Goal: Task Accomplishment & Management: Manage account settings

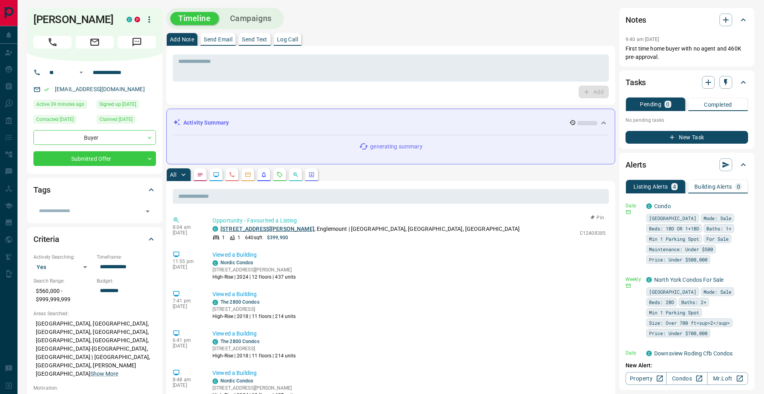
click at [282, 228] on link "[STREET_ADDRESS][PERSON_NAME]" at bounding box center [267, 229] width 94 height 6
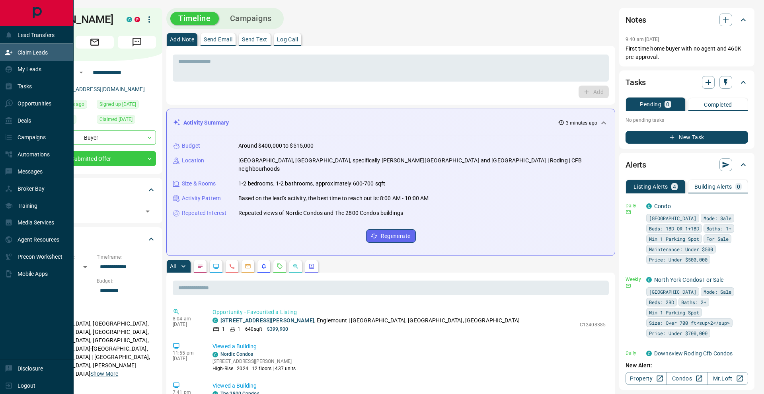
click at [0, 53] on div "Claim Leads" at bounding box center [37, 52] width 74 height 17
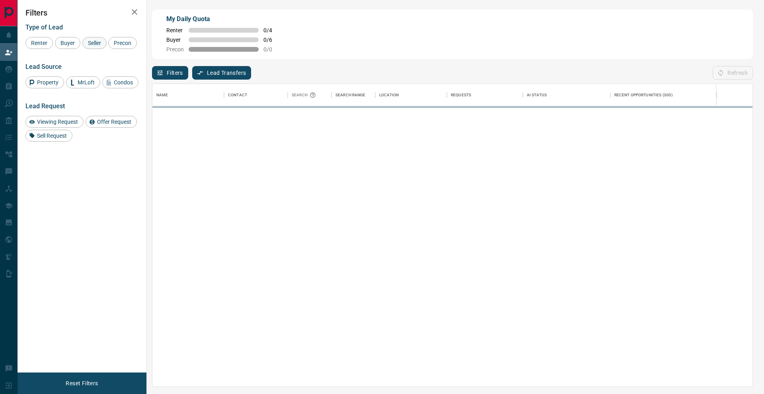
scroll to position [302, 600]
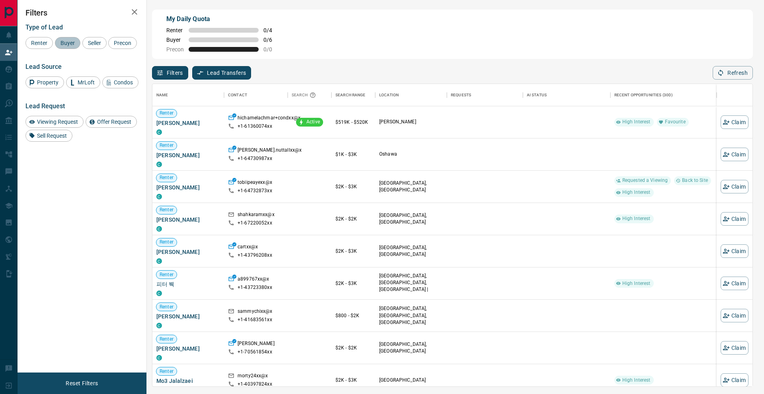
drag, startPoint x: 66, startPoint y: 42, endPoint x: 81, endPoint y: 42, distance: 14.7
click at [66, 42] on span "Buyer" at bounding box center [68, 43] width 20 height 6
click at [95, 42] on span "Seller" at bounding box center [94, 43] width 19 height 6
drag, startPoint x: 46, startPoint y: 59, endPoint x: 53, endPoint y: 57, distance: 7.0
click at [108, 49] on div "Precon" at bounding box center [122, 43] width 29 height 12
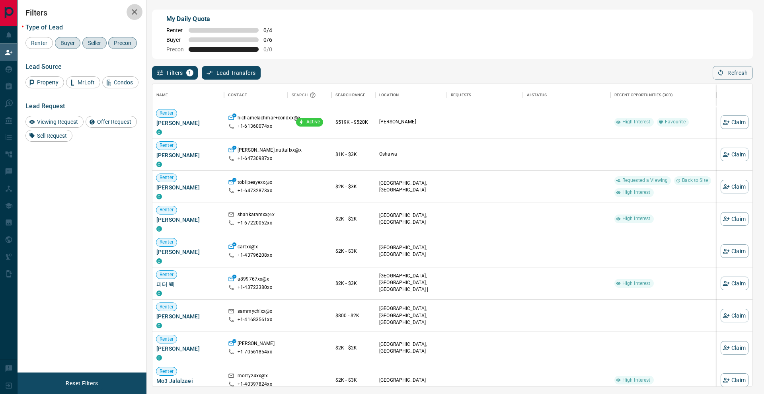
click at [139, 17] on button "button" at bounding box center [134, 12] width 16 height 16
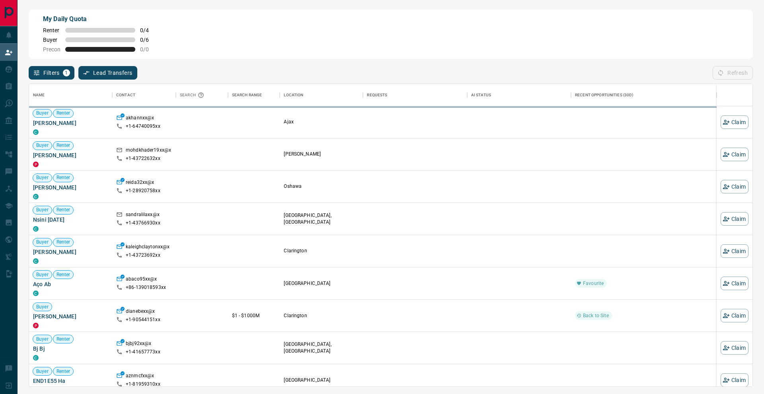
scroll to position [302, 723]
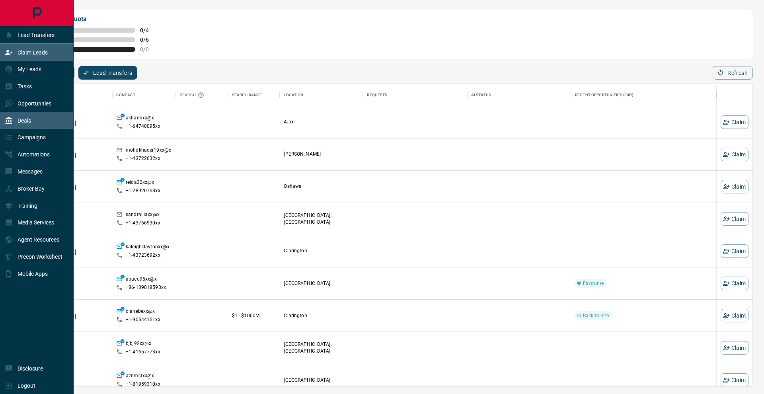
drag, startPoint x: 26, startPoint y: 121, endPoint x: 40, endPoint y: 119, distance: 14.1
click at [26, 121] on p "Deals" at bounding box center [25, 120] width 14 height 6
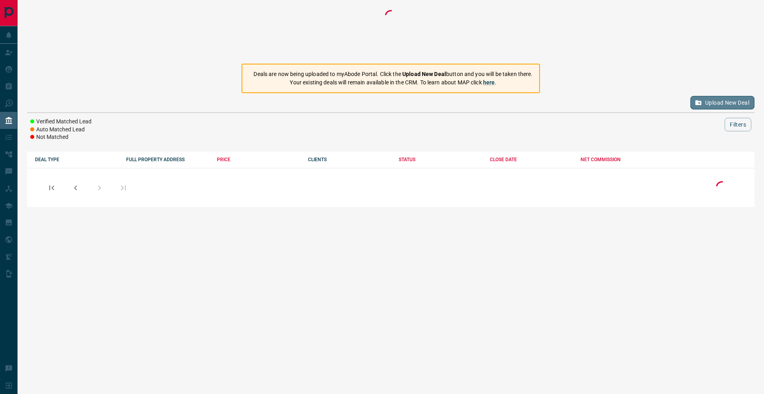
click at [704, 98] on button "Upload New Deal" at bounding box center [722, 103] width 64 height 14
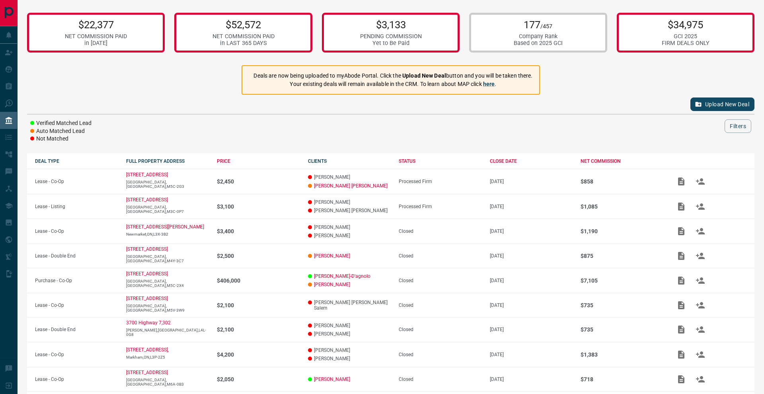
click at [725, 107] on button "Upload New Deal" at bounding box center [722, 104] width 64 height 14
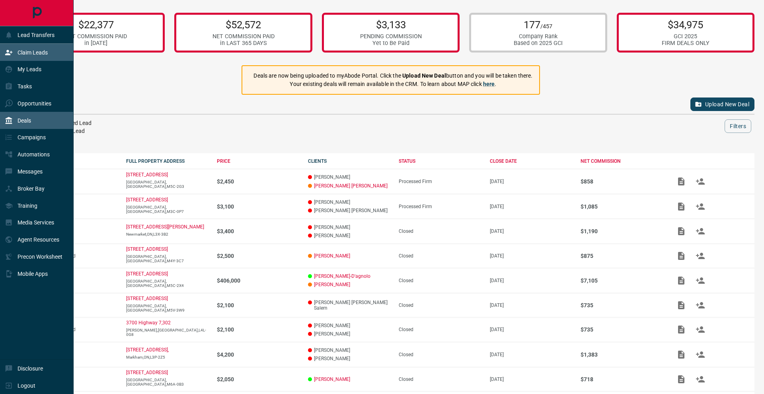
click at [15, 47] on div "Claim Leads" at bounding box center [26, 52] width 43 height 13
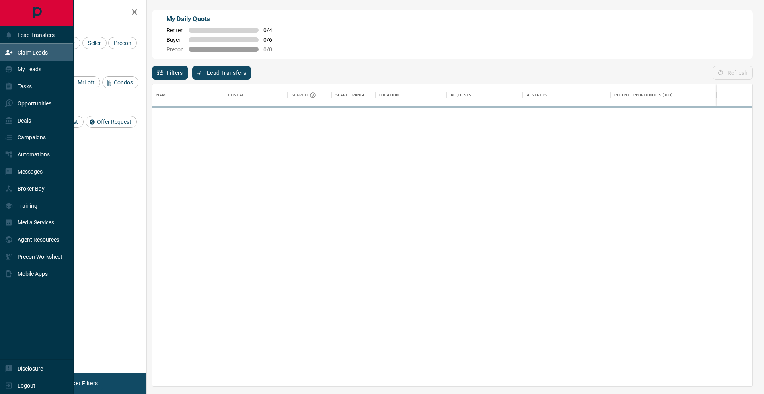
scroll to position [302, 600]
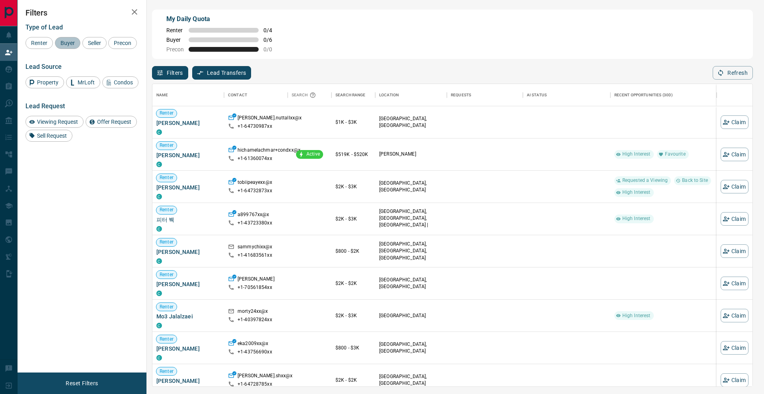
drag, startPoint x: 74, startPoint y: 43, endPoint x: 80, endPoint y: 43, distance: 5.2
click at [75, 43] on span "Buyer" at bounding box center [68, 43] width 20 height 6
drag, startPoint x: 93, startPoint y: 40, endPoint x: 74, endPoint y: 49, distance: 21.7
click at [93, 40] on span "Seller" at bounding box center [94, 43] width 19 height 6
drag, startPoint x: 52, startPoint y: 53, endPoint x: 70, endPoint y: 47, distance: 18.4
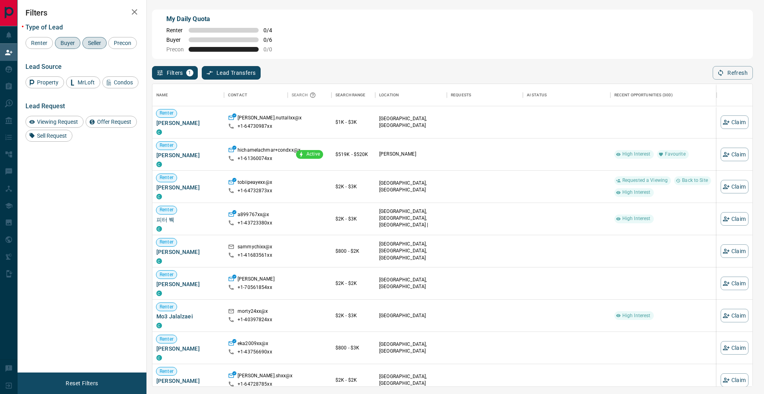
click at [108, 49] on div "Precon" at bounding box center [122, 43] width 29 height 12
click at [132, 14] on icon "button" at bounding box center [135, 12] width 10 height 10
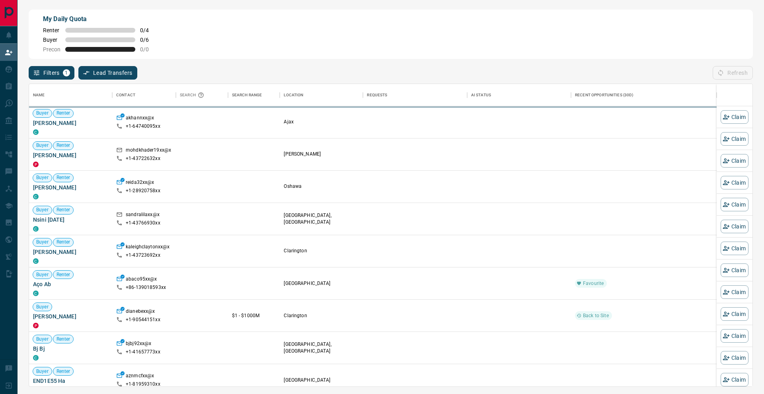
scroll to position [0, 0]
